Goal: Task Accomplishment & Management: Use online tool/utility

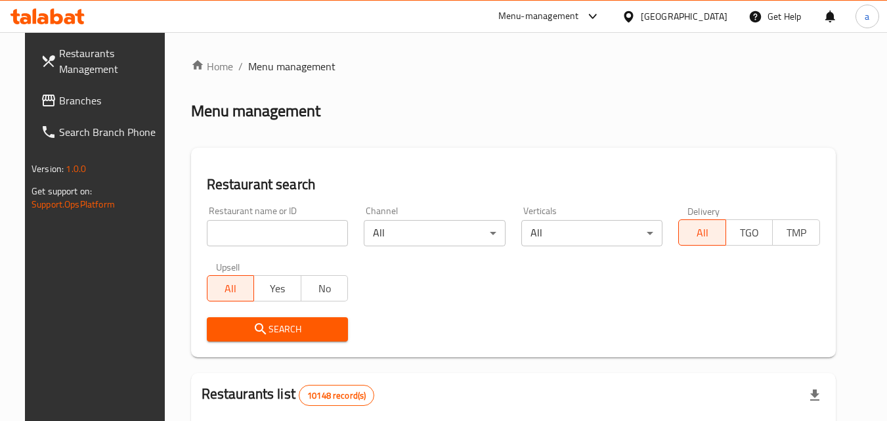
click at [728, 12] on div "[GEOGRAPHIC_DATA]" at bounding box center [674, 17] width 127 height 32
click at [690, 27] on div "[GEOGRAPHIC_DATA]" at bounding box center [674, 17] width 127 height 32
click at [633, 19] on icon at bounding box center [628, 16] width 9 height 11
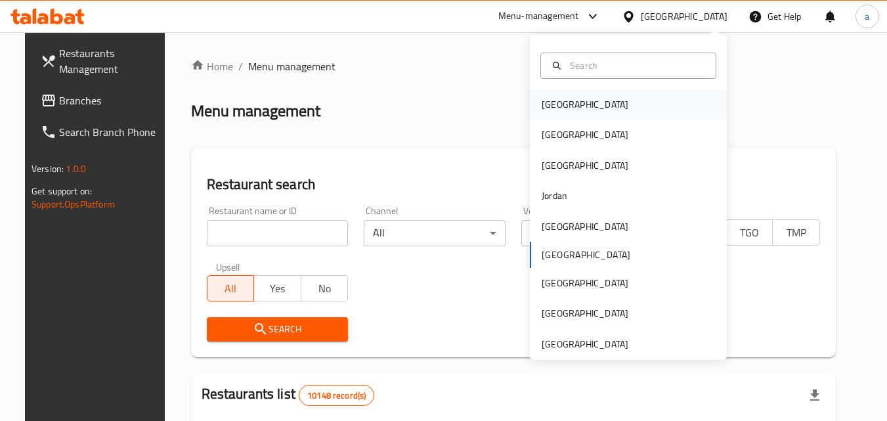
click at [590, 104] on div "[GEOGRAPHIC_DATA]" at bounding box center [628, 104] width 197 height 30
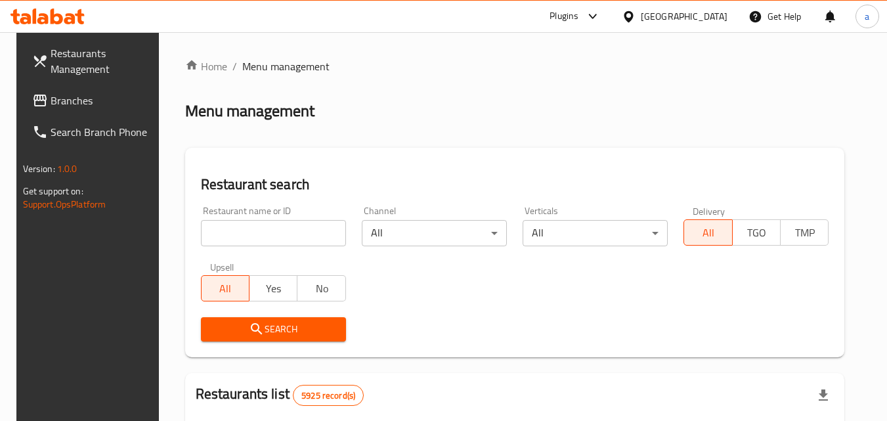
click at [67, 121] on link "Search Branch Phone" at bounding box center [93, 132] width 143 height 32
click at [85, 100] on span "Branches" at bounding box center [103, 101] width 104 height 16
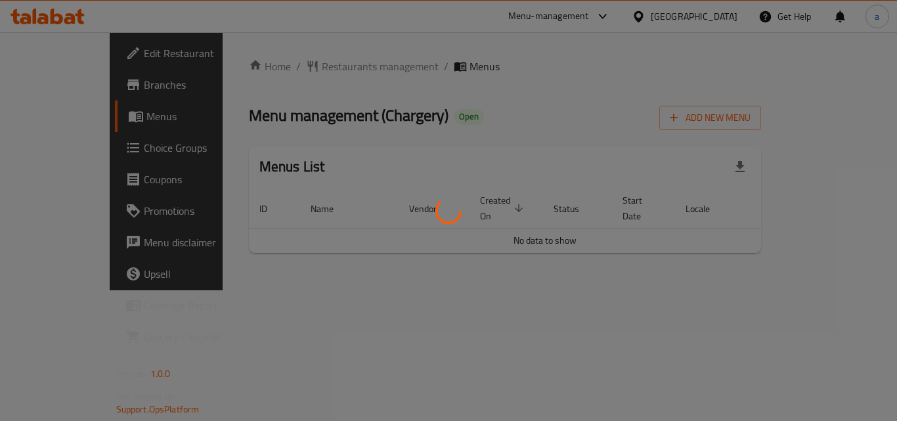
click at [279, 53] on div at bounding box center [448, 210] width 897 height 421
click at [272, 73] on div at bounding box center [448, 210] width 897 height 421
click at [278, 67] on div at bounding box center [448, 210] width 897 height 421
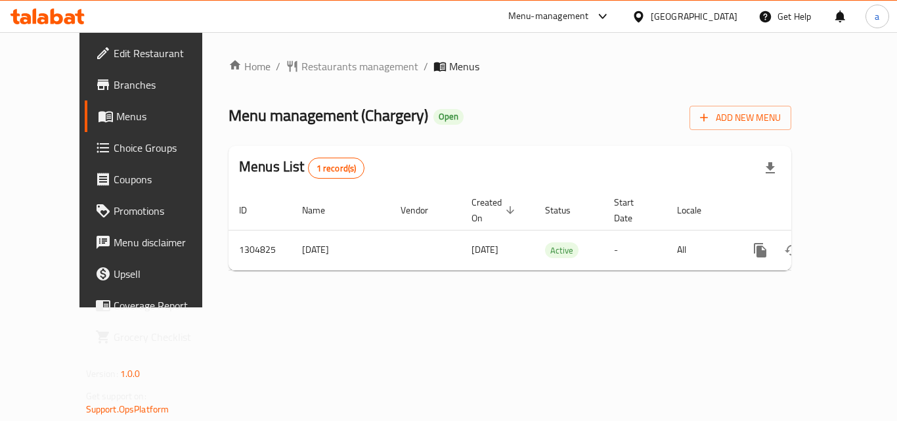
click at [705, 32] on div "​ Menu-management Bahrain Get Help a Edit Restaurant Branches Menus Choice Grou…" at bounding box center [448, 226] width 897 height 389
click at [651, 15] on div at bounding box center [641, 16] width 19 height 14
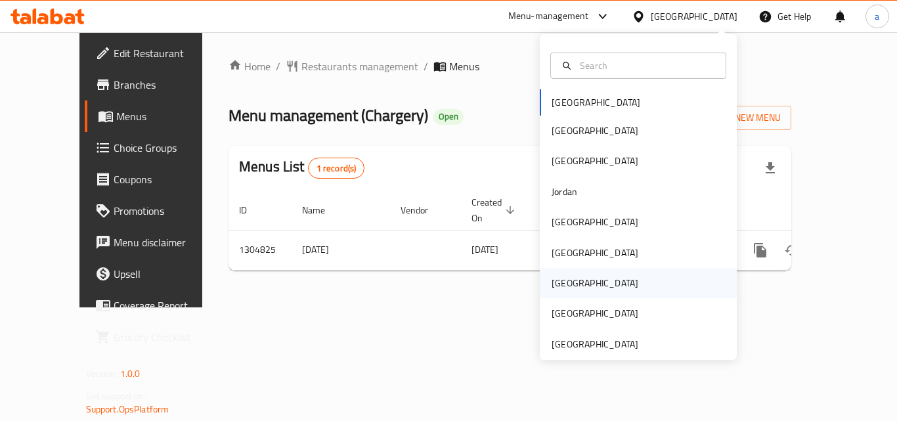
click at [552, 276] on div "[GEOGRAPHIC_DATA]" at bounding box center [595, 283] width 87 height 14
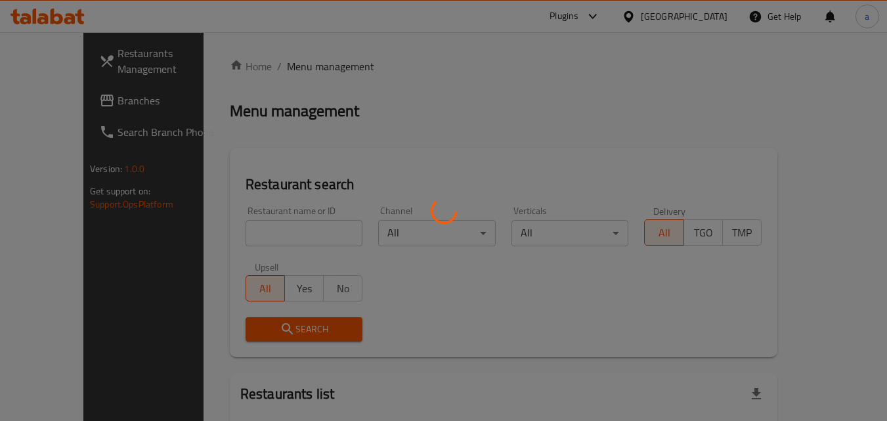
click at [78, 102] on div at bounding box center [443, 210] width 887 height 421
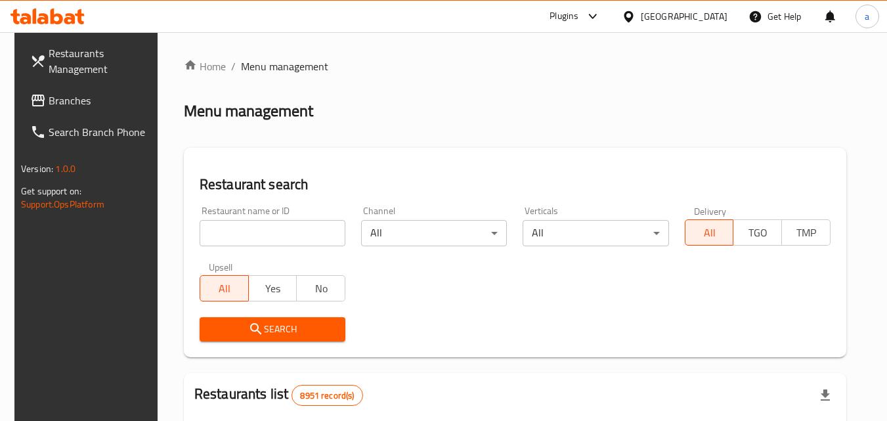
click at [78, 102] on span "Branches" at bounding box center [101, 101] width 104 height 16
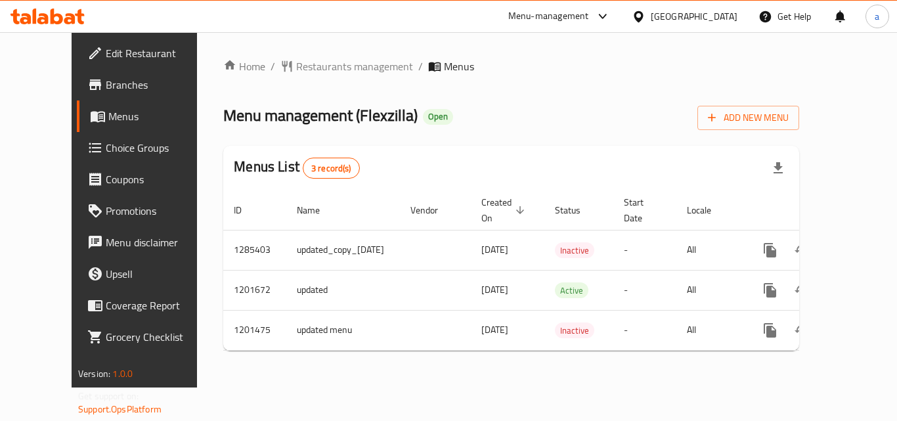
click at [329, 129] on span "Menu management ( Flexzilla )" at bounding box center [320, 115] width 194 height 30
